Goal: Task Accomplishment & Management: Manage account settings

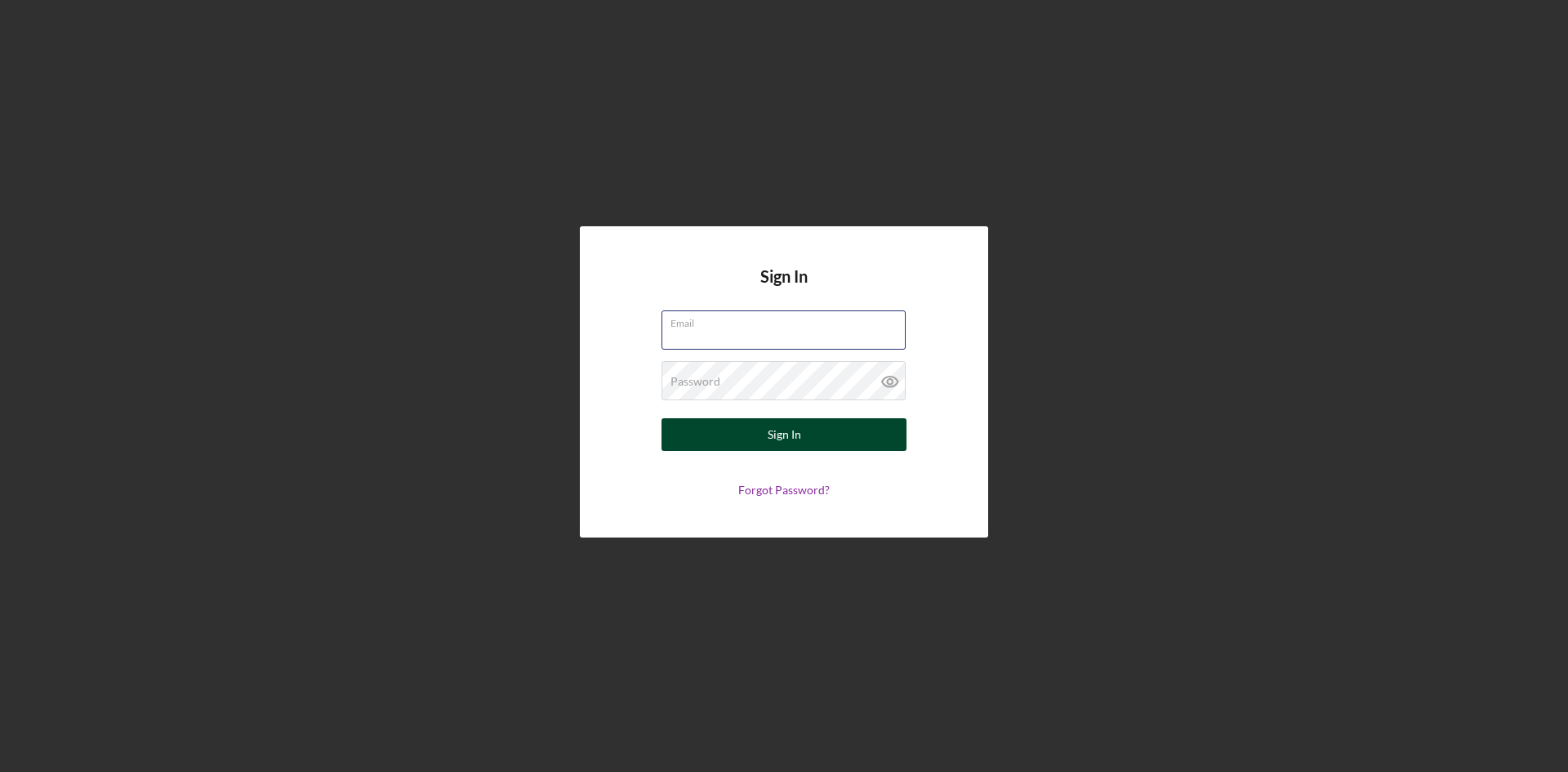
type input "[PERSON_NAME][EMAIL_ADDRESS][DOMAIN_NAME]"
click at [838, 433] on button "Sign In" at bounding box center [784, 434] width 245 height 33
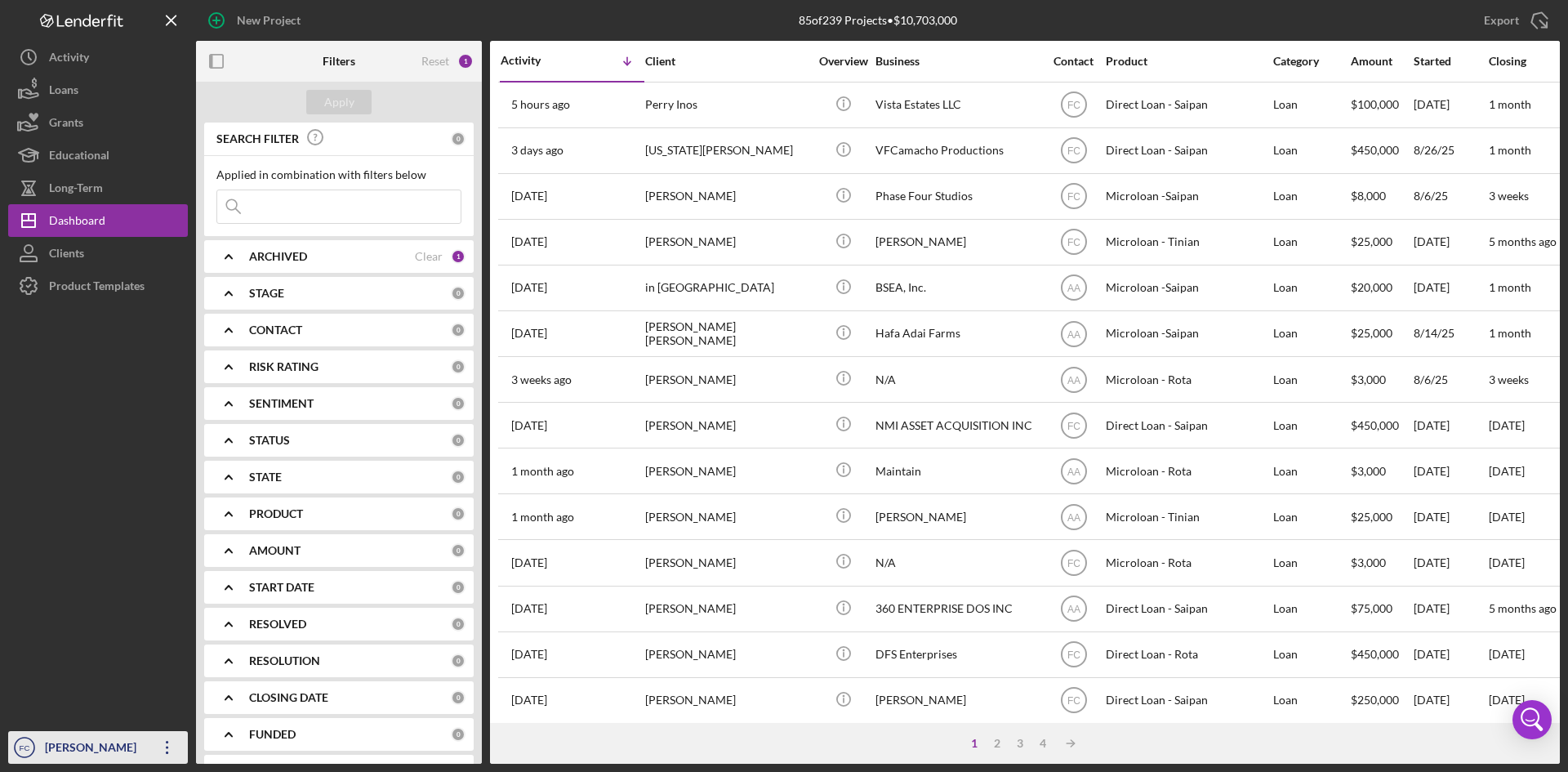
click at [78, 752] on div "[PERSON_NAME]" at bounding box center [94, 750] width 106 height 37
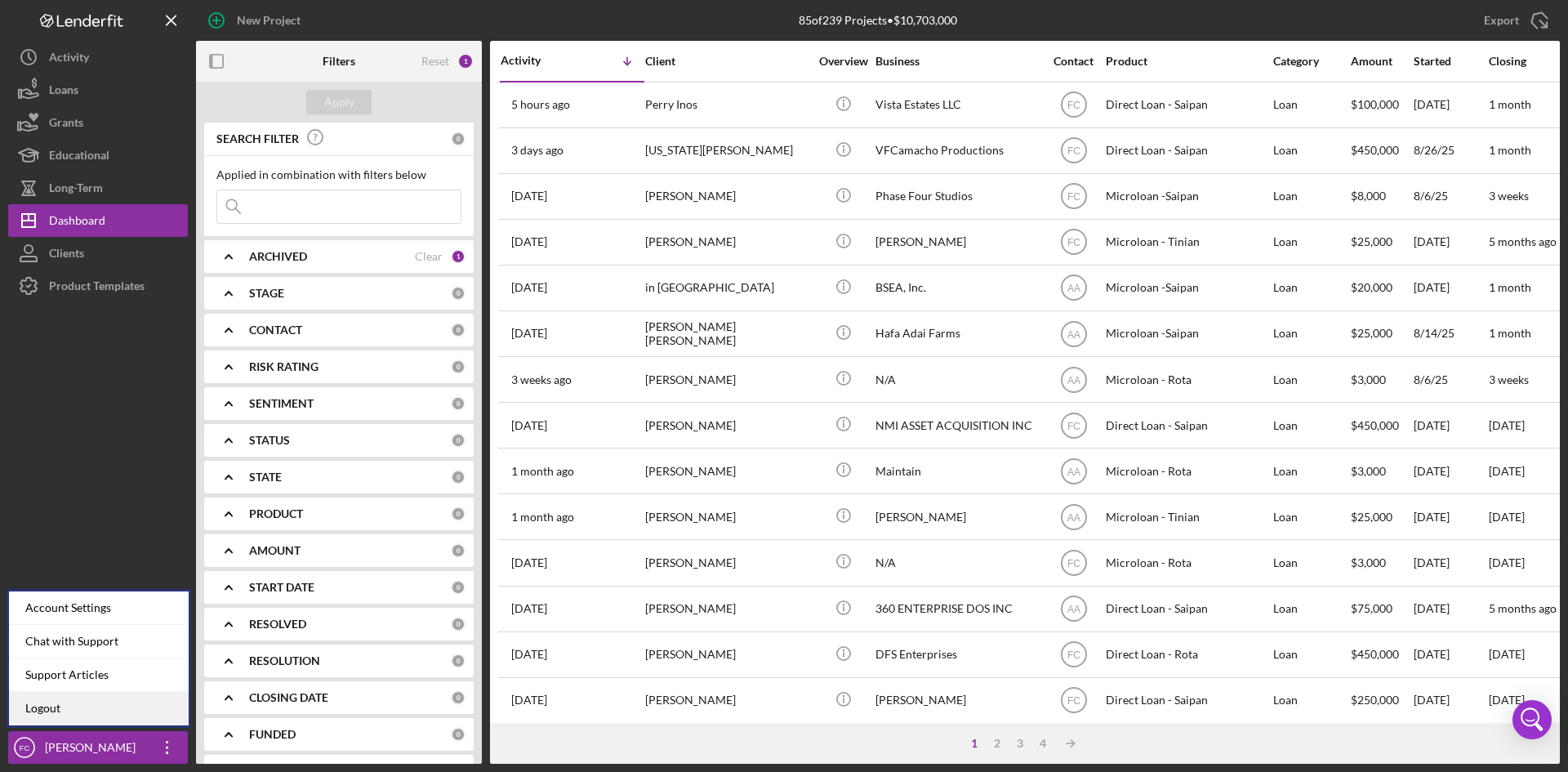
click at [67, 694] on link "Logout" at bounding box center [98, 709] width 179 height 33
